Goal: Task Accomplishment & Management: Use online tool/utility

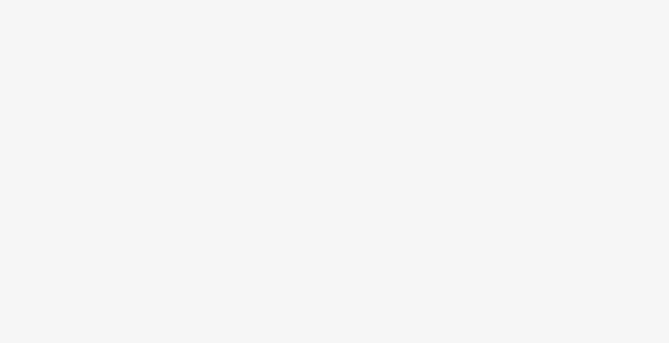
select select "2fc77e36-bb93-4aa3-9dff-dcb08e02eac6"
select select "2405a9d4-3350-4458-8d06-44f78962fa76"
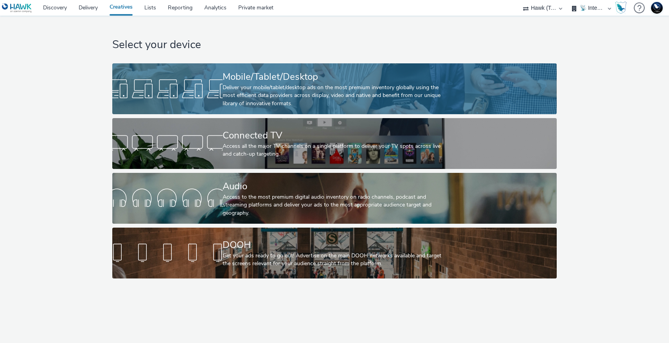
click at [158, 69] on link "Mobile/Tablet/Desktop Deliver your mobile/tablet/desktop ads on the most premiu…" at bounding box center [334, 88] width 444 height 51
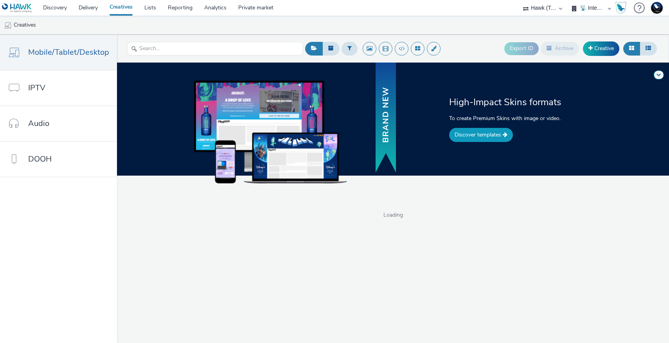
click at [451, 135] on link "Discover templates" at bounding box center [481, 135] width 64 height 14
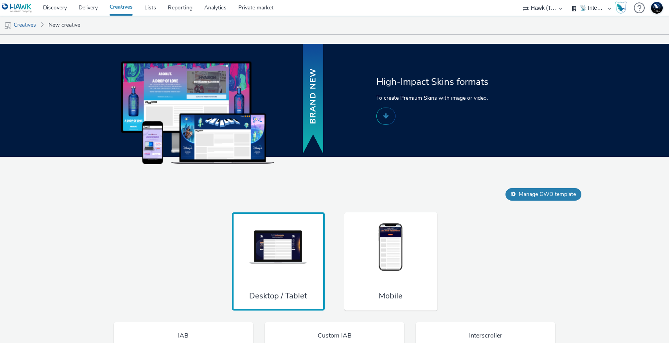
scroll to position [458, 0]
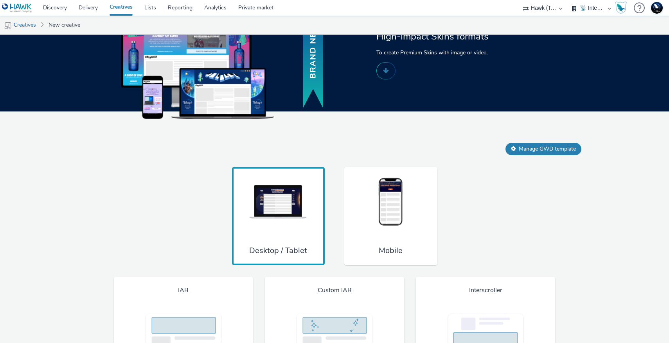
click at [416, 210] on img at bounding box center [391, 203] width 59 height 52
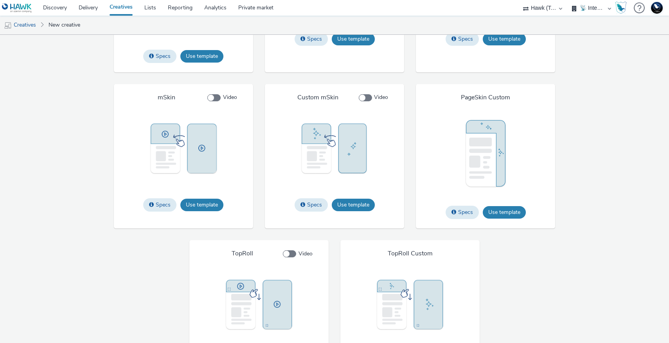
scroll to position [1031, 0]
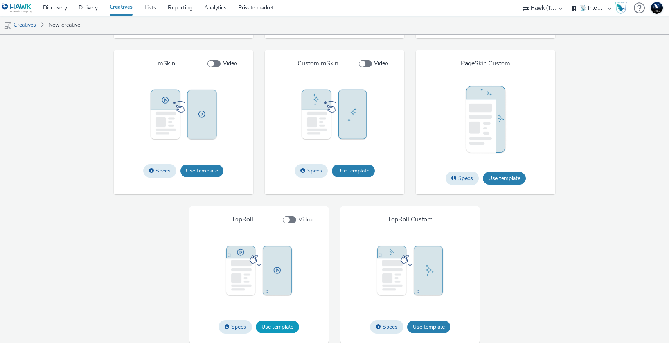
click at [296, 326] on button "Use template" at bounding box center [277, 327] width 43 height 13
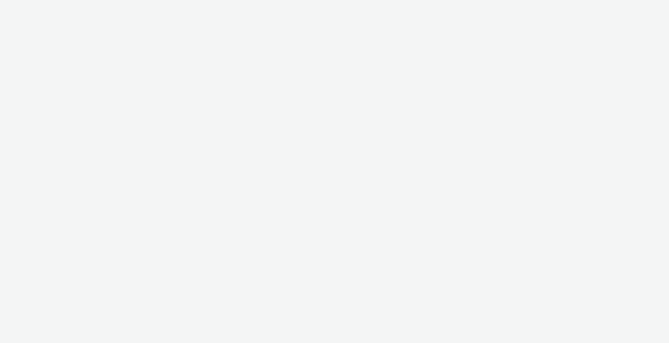
select select "2fc77e36-bb93-4aa3-9dff-dcb08e02eac6"
select select "2405a9d4-3350-4458-8d06-44f78962fa76"
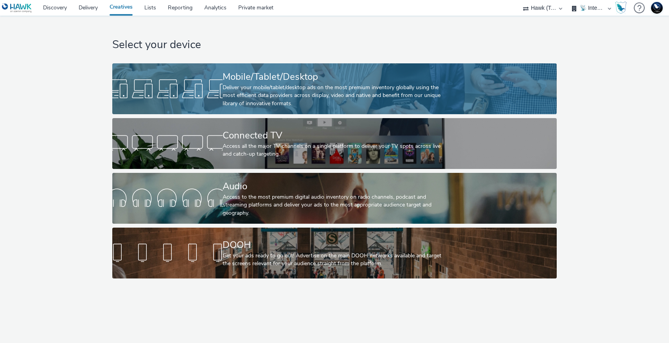
click at [134, 78] on div at bounding box center [167, 88] width 110 height 25
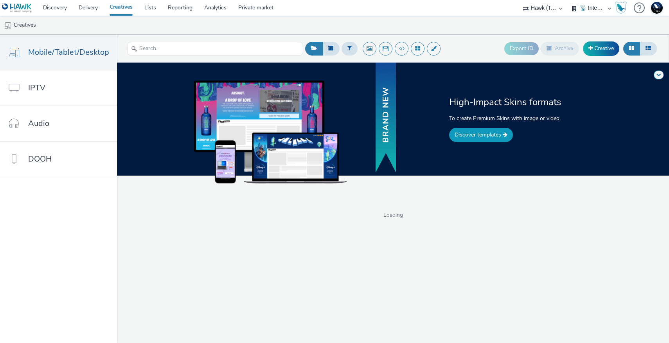
click at [458, 133] on link "Discover templates" at bounding box center [481, 135] width 64 height 14
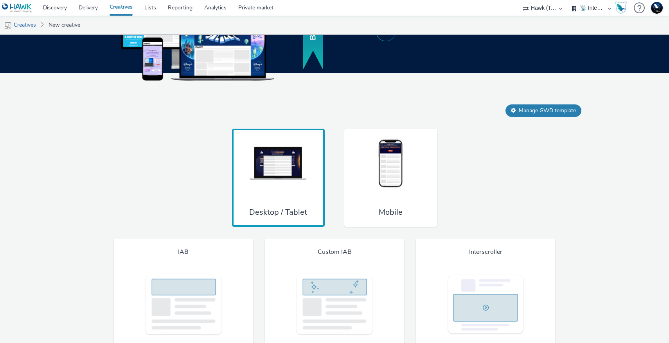
scroll to position [501, 0]
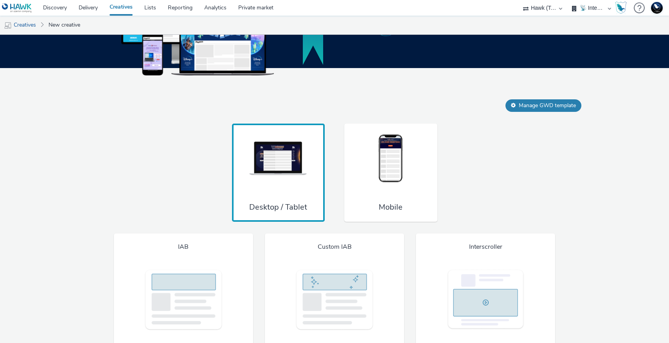
click at [419, 173] on img at bounding box center [391, 159] width 59 height 52
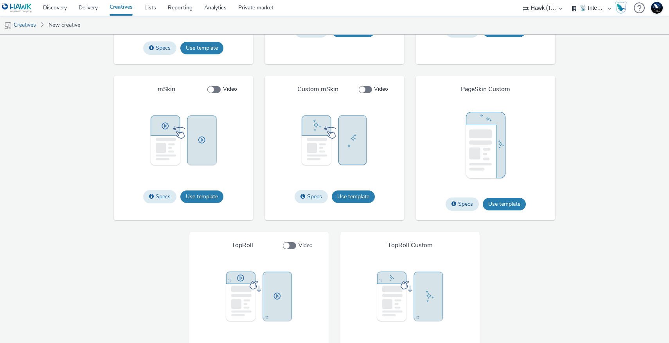
scroll to position [1031, 0]
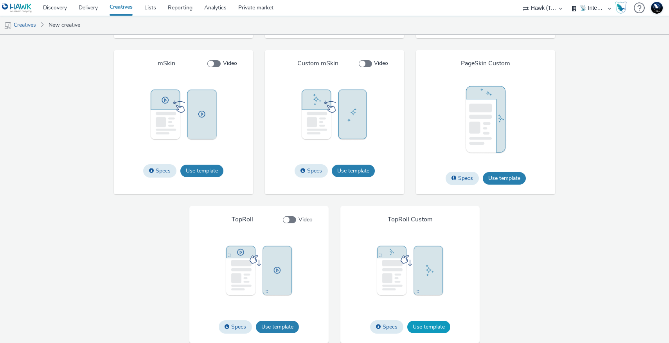
click at [445, 327] on button "Use template" at bounding box center [428, 327] width 43 height 13
